Goal: Information Seeking & Learning: Learn about a topic

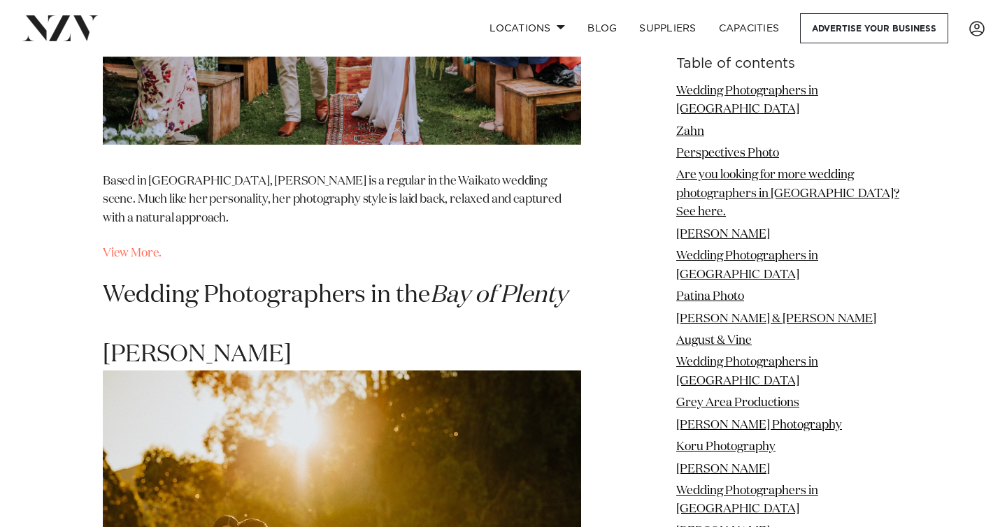
scroll to position [10652, 0]
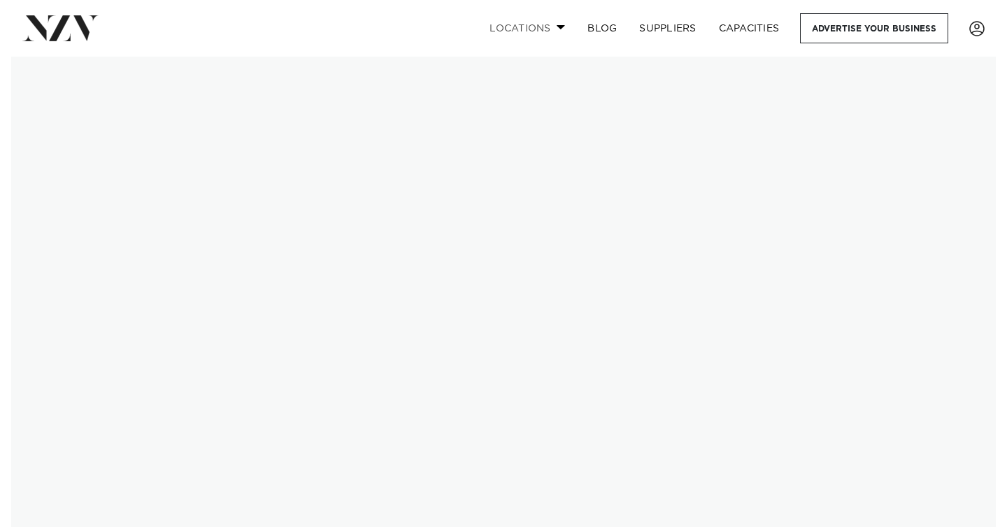
click at [551, 32] on link "Locations" at bounding box center [527, 28] width 98 height 30
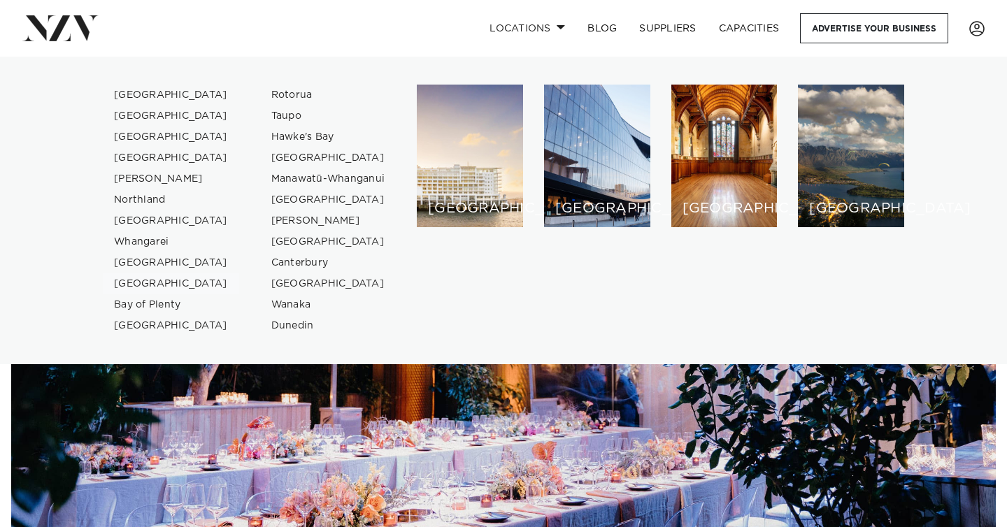
click at [144, 282] on link "[GEOGRAPHIC_DATA]" at bounding box center [171, 283] width 136 height 21
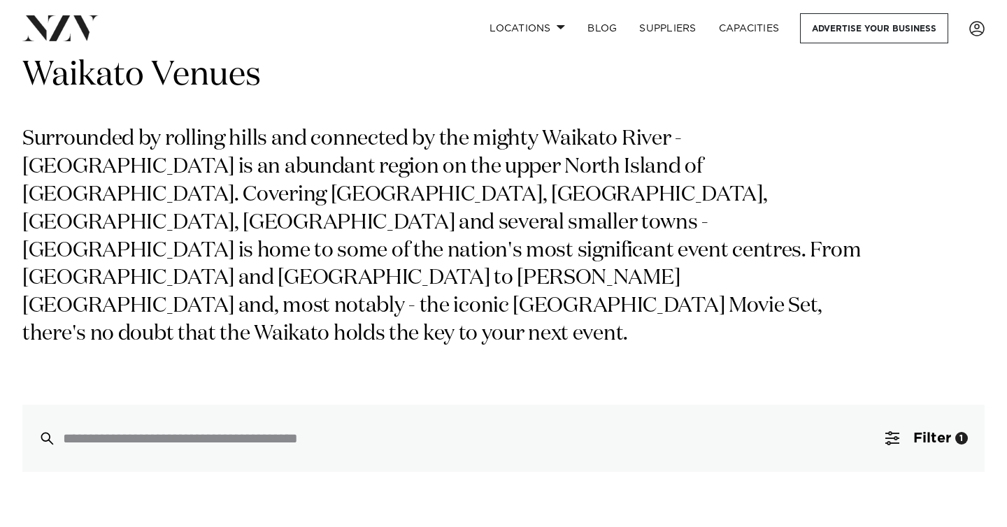
scroll to position [380, 0]
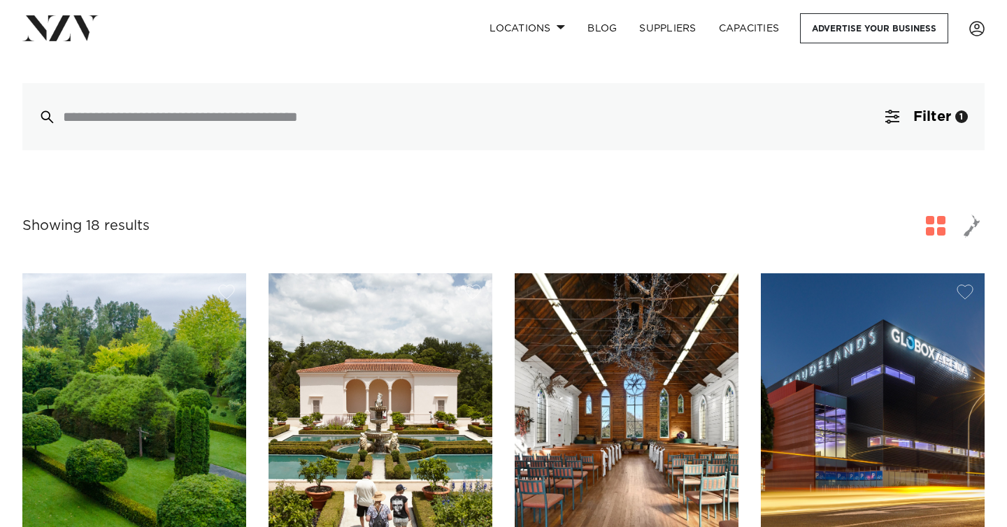
click at [167, 358] on img at bounding box center [134, 423] width 224 height 300
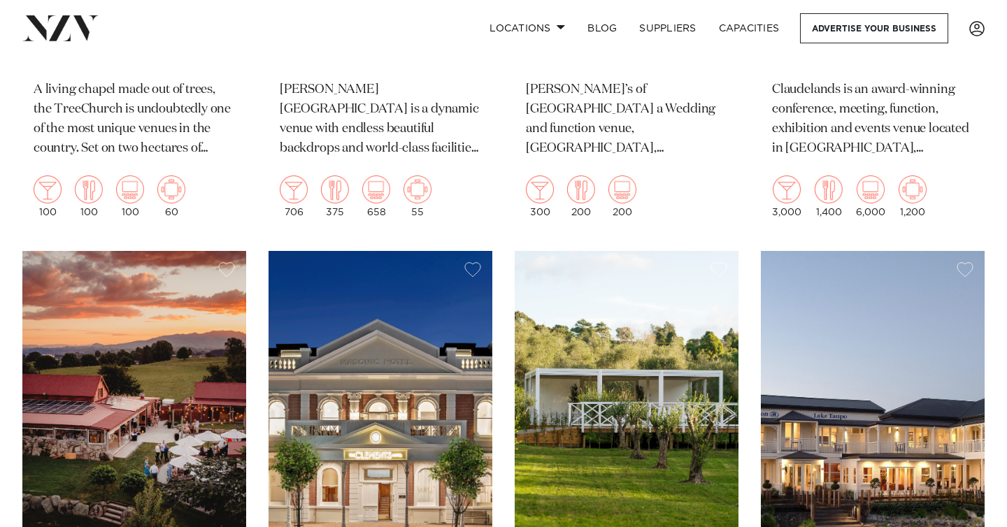
scroll to position [463, 0]
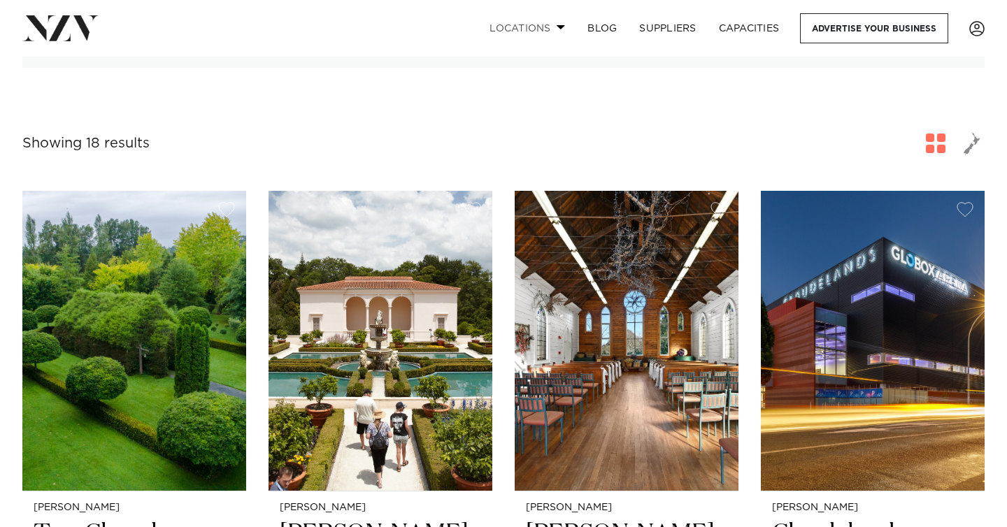
click at [524, 27] on link "Locations" at bounding box center [527, 28] width 98 height 30
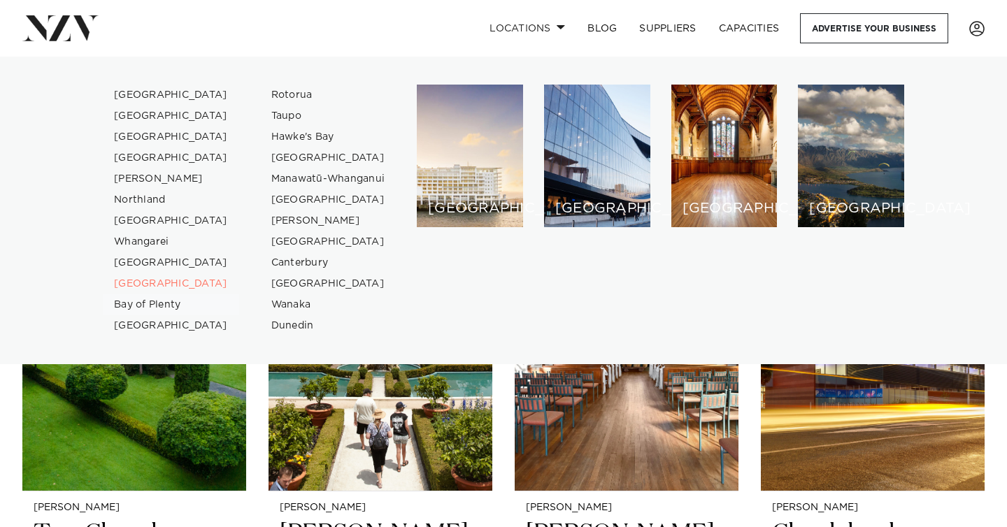
click at [152, 301] on link "Bay of Plenty" at bounding box center [171, 304] width 136 height 21
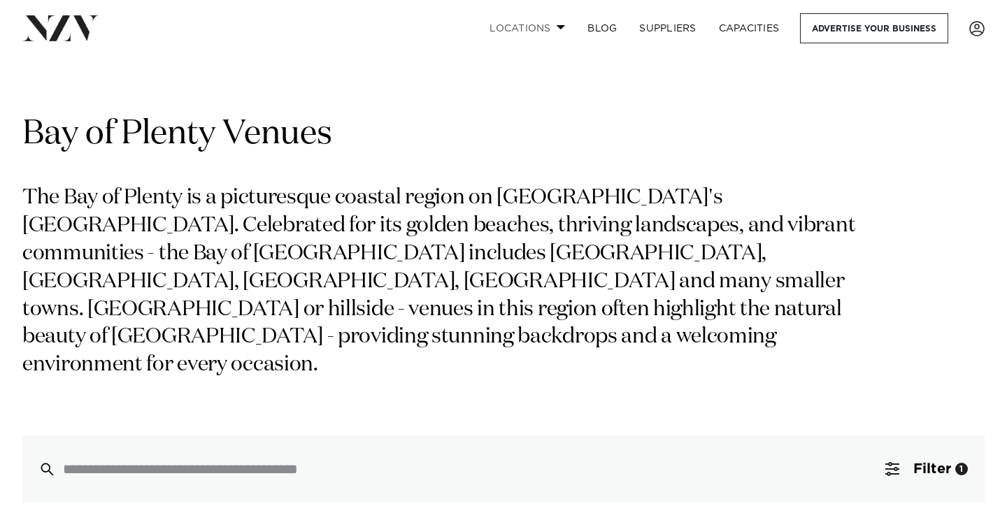
click at [546, 24] on link "Locations" at bounding box center [527, 28] width 98 height 30
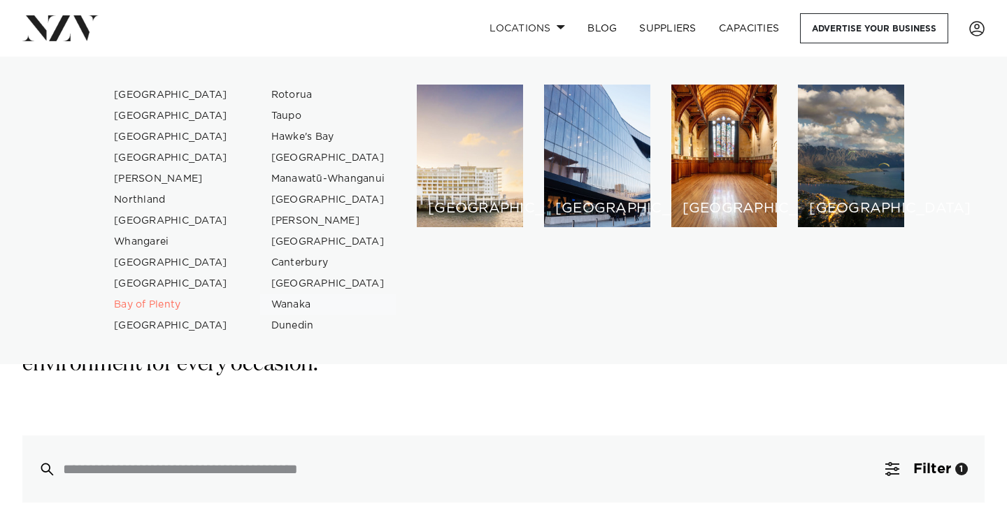
click at [296, 306] on link "Wanaka" at bounding box center [328, 304] width 136 height 21
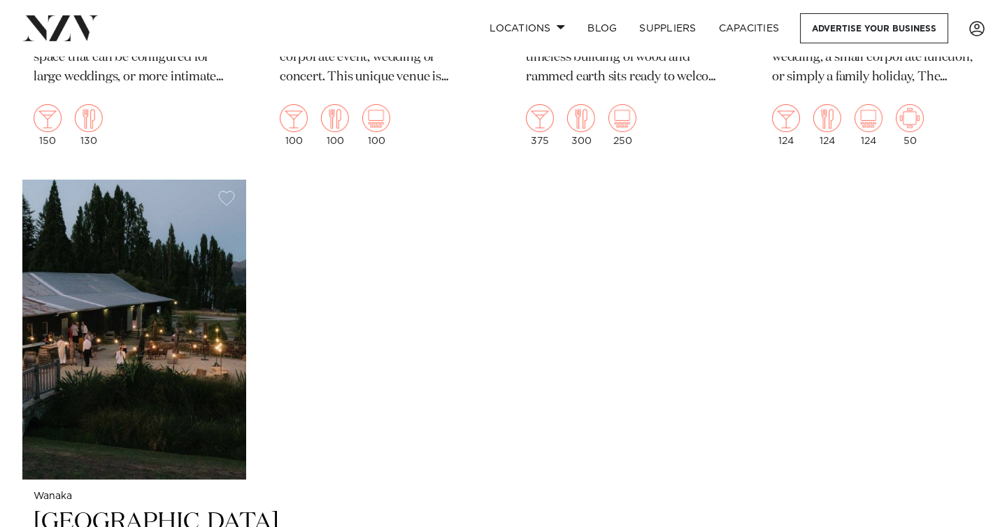
scroll to position [1069, 0]
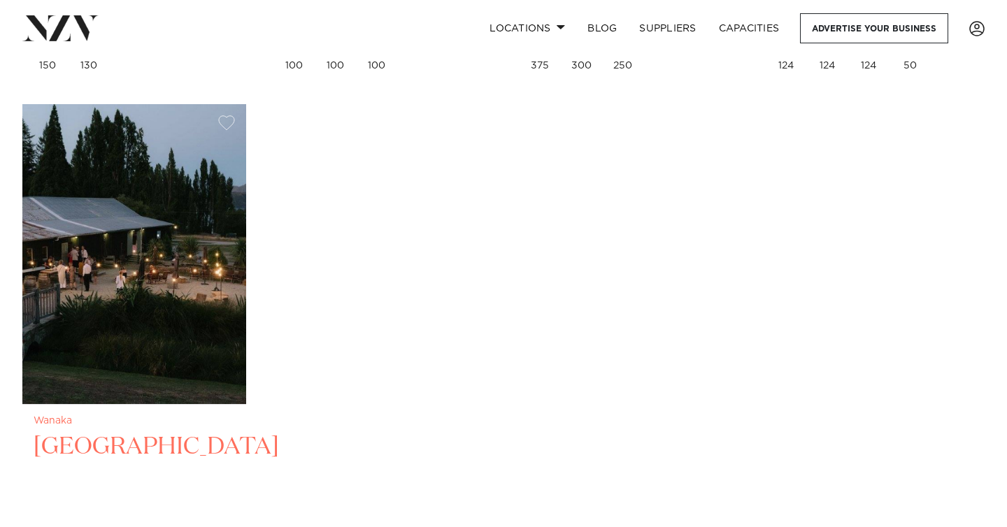
click at [176, 294] on img at bounding box center [134, 254] width 224 height 300
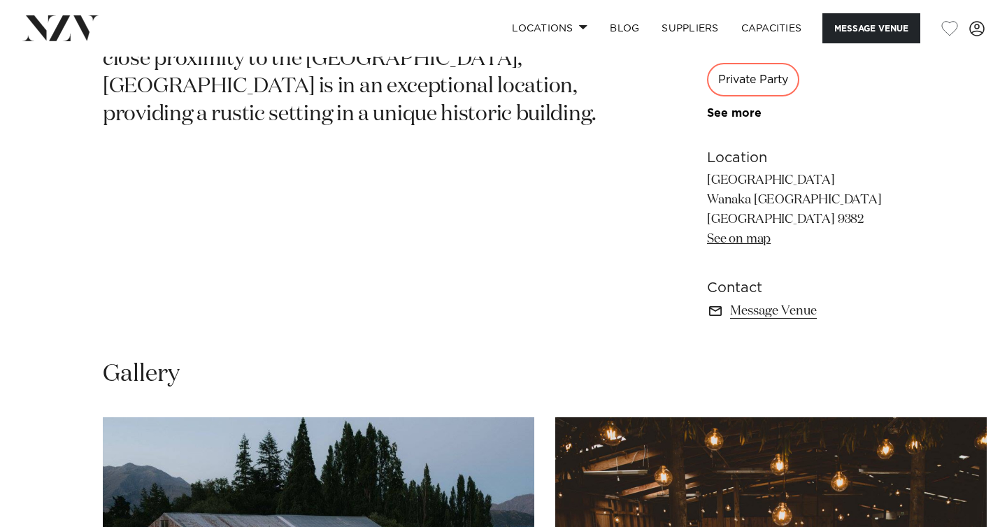
scroll to position [1053, 0]
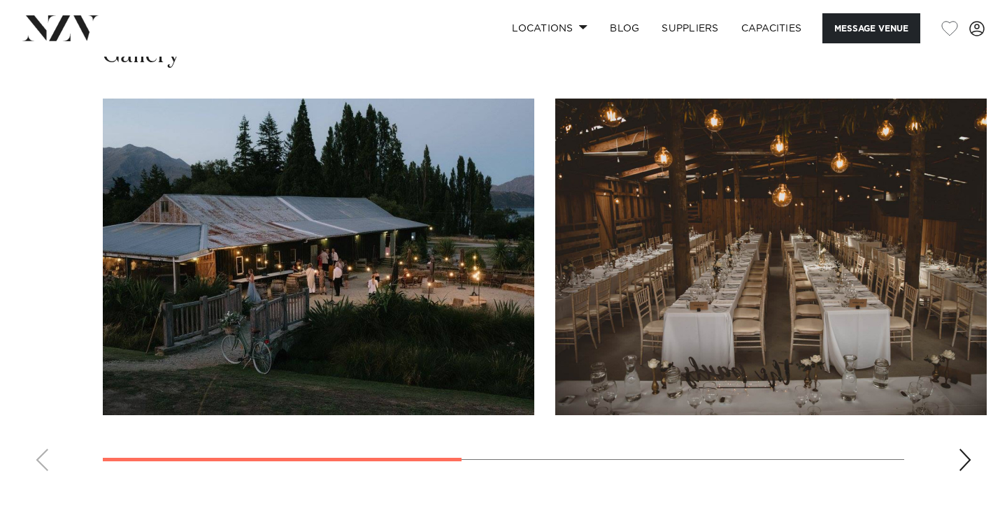
click at [968, 449] on div "Next slide" at bounding box center [965, 460] width 14 height 22
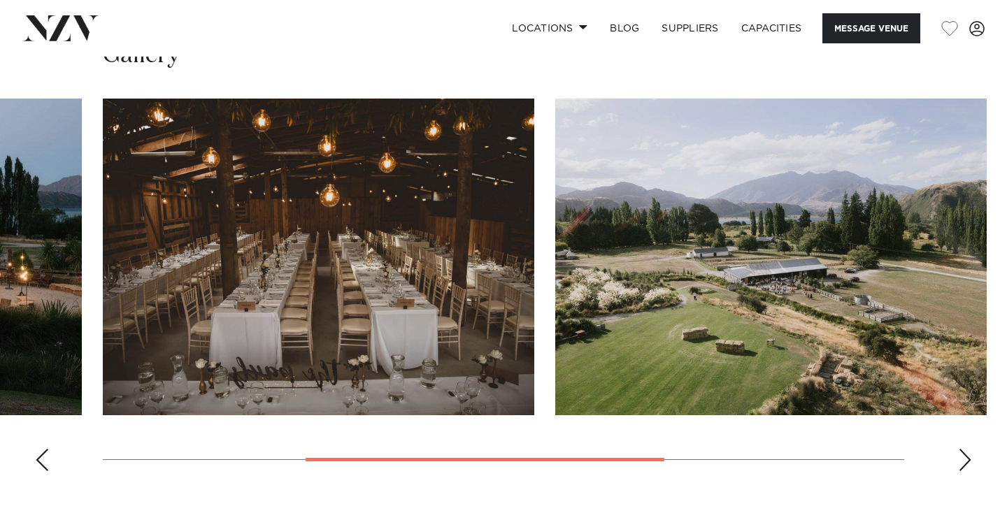
click at [968, 449] on div "Next slide" at bounding box center [965, 460] width 14 height 22
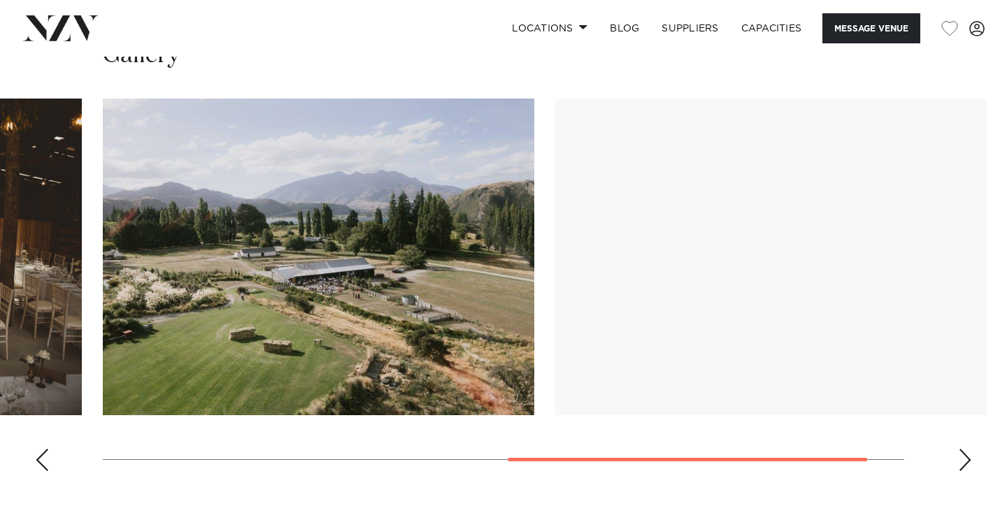
click at [968, 449] on div "Next slide" at bounding box center [965, 460] width 14 height 22
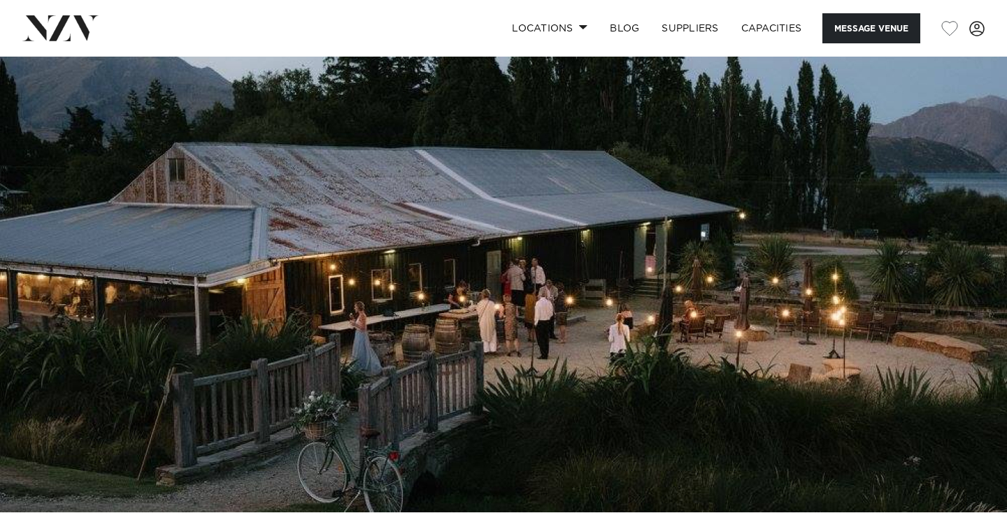
scroll to position [0, 0]
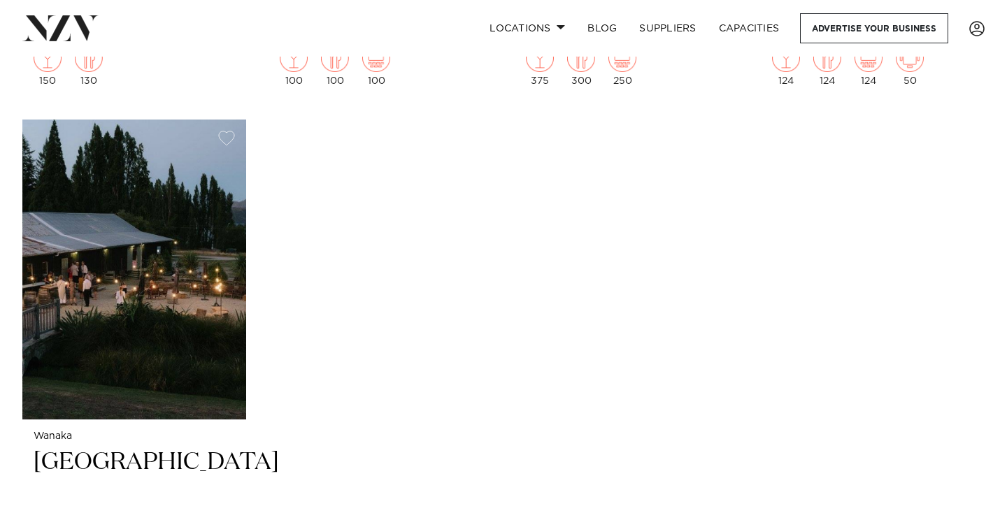
scroll to position [1061, 0]
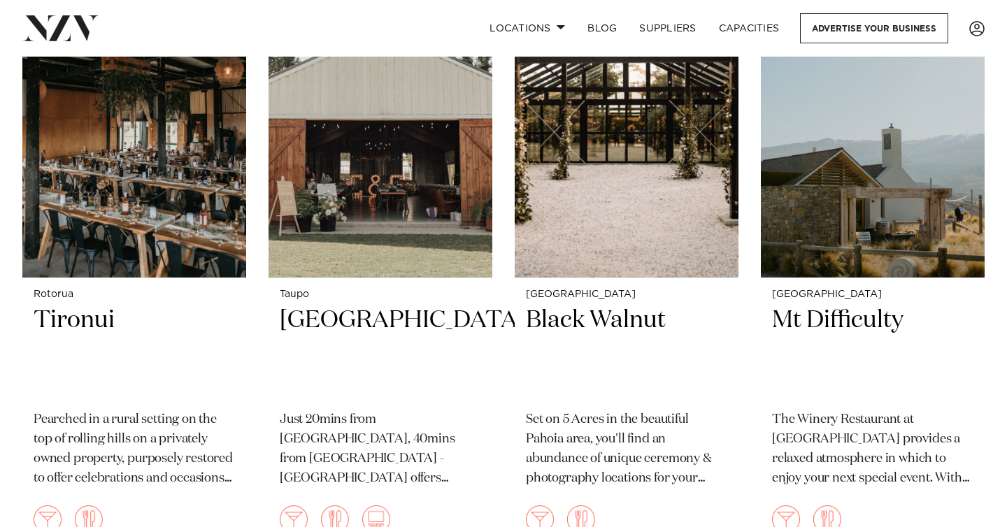
scroll to position [5223, 0]
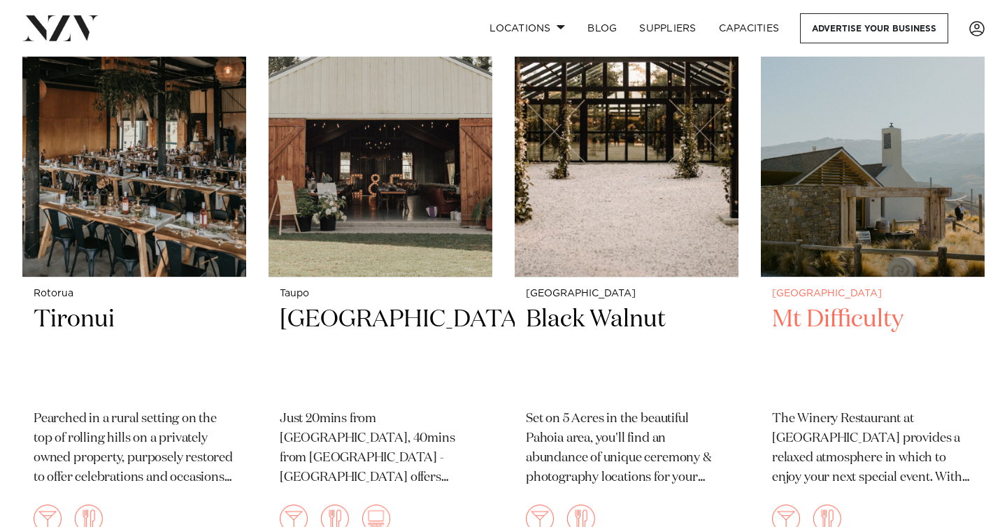
click at [895, 237] on img at bounding box center [873, 127] width 224 height 300
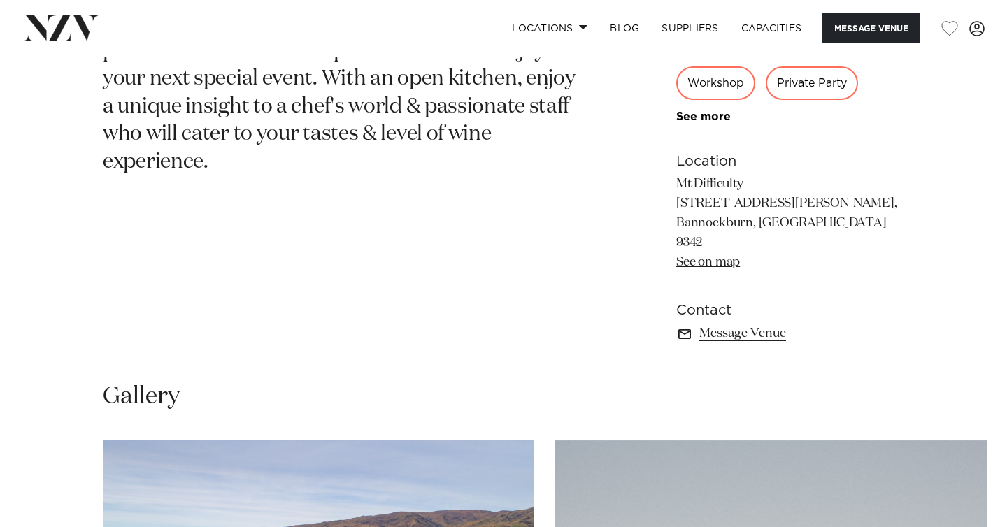
scroll to position [510, 0]
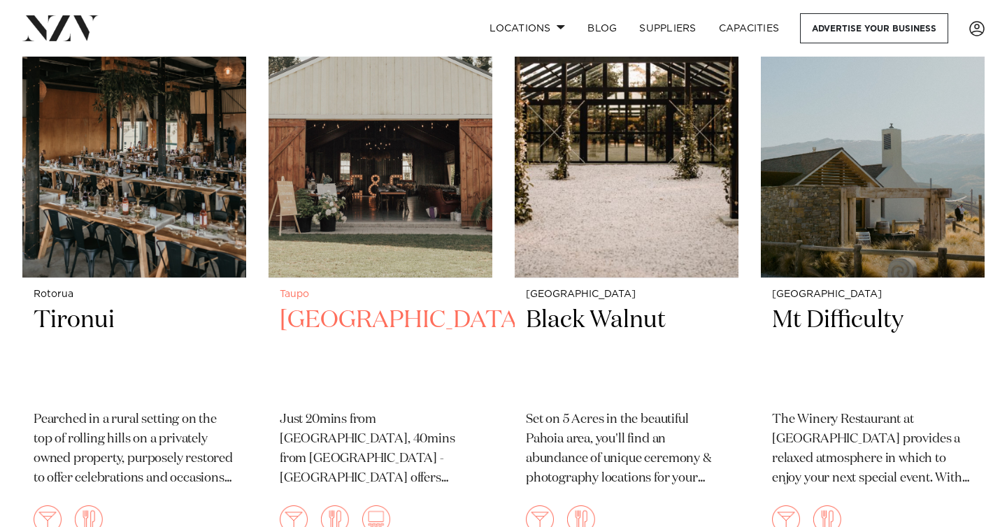
scroll to position [5483, 0]
